Goal: Navigation & Orientation: Find specific page/section

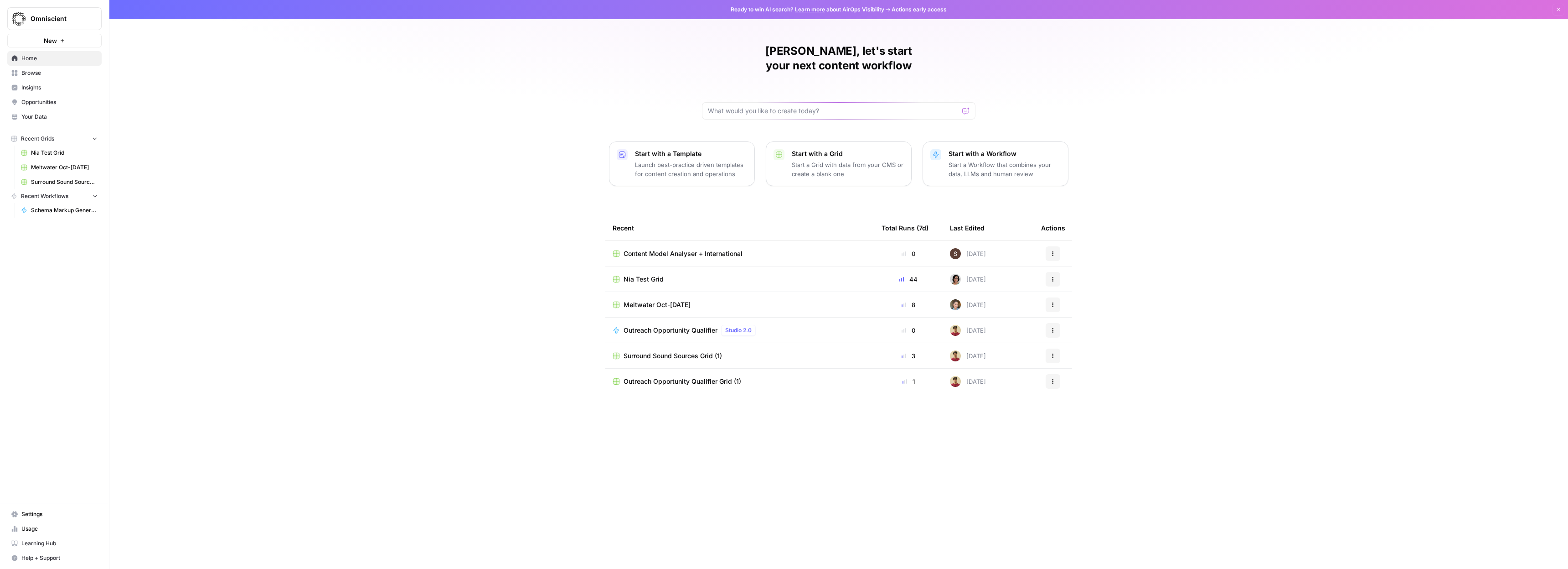
click at [24, 15] on img "Workspace: Omniscient" at bounding box center [18, 18] width 16 height 16
click at [45, 70] on span "Omniscient" at bounding box center [84, 68] width 112 height 9
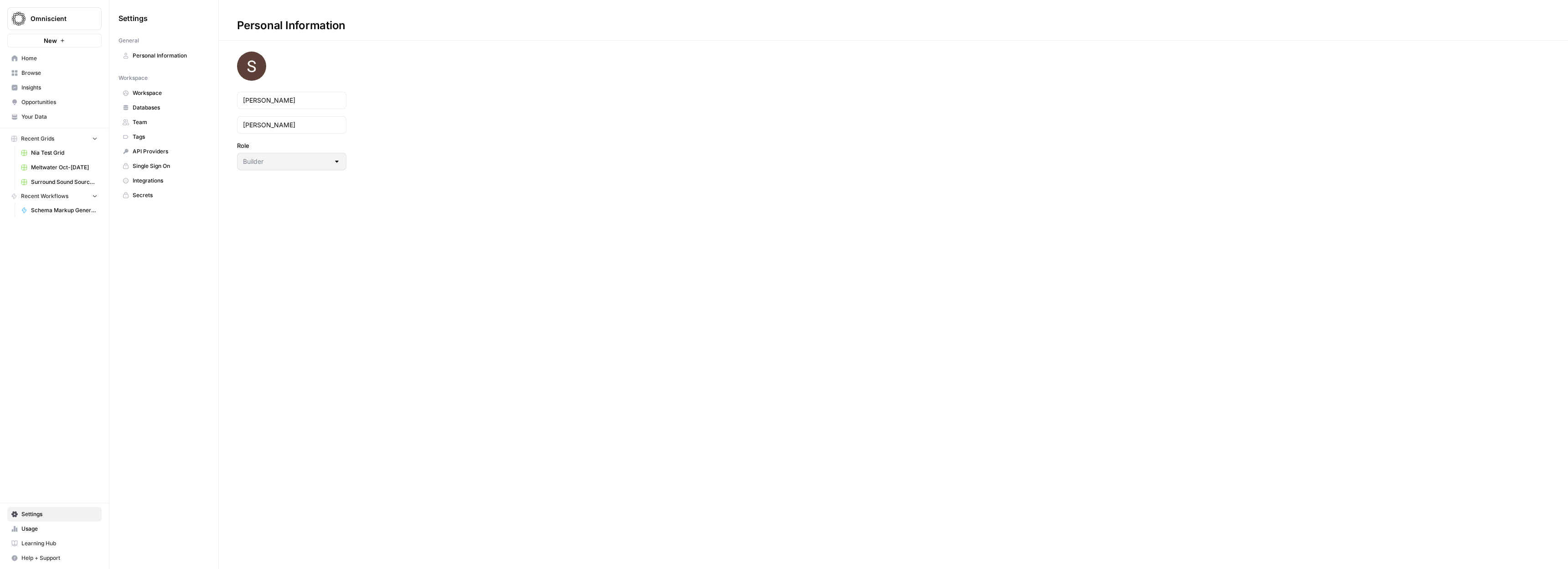
click at [39, 77] on span "Browse" at bounding box center [59, 72] width 76 height 8
